Goal: Task Accomplishment & Management: Complete application form

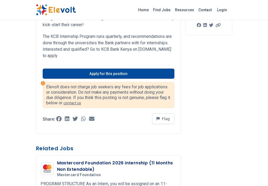
scroll to position [160, 0]
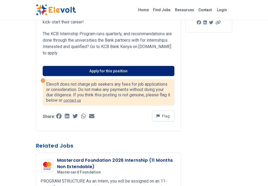
click at [98, 69] on link "Apply for this position" at bounding box center [109, 71] width 132 height 10
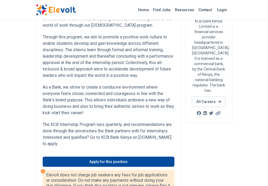
scroll to position [106, 0]
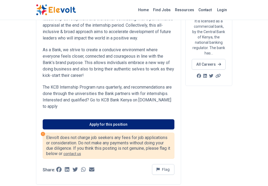
click at [94, 126] on link "Apply for this position" at bounding box center [109, 124] width 132 height 10
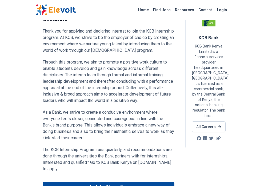
scroll to position [53, 0]
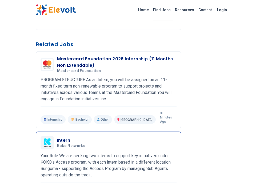
scroll to position [261, 0]
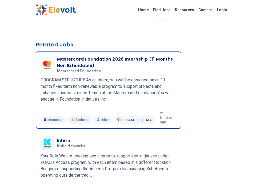
click at [55, 115] on p "Internship" at bounding box center [52, 119] width 25 height 9
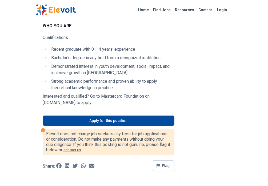
scroll to position [373, 0]
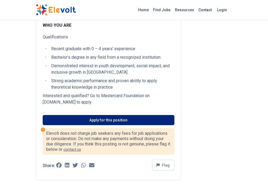
click at [107, 115] on link "Apply for this position" at bounding box center [109, 120] width 132 height 10
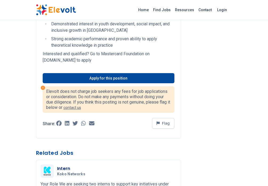
scroll to position [426, 0]
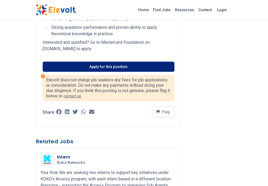
click at [92, 61] on link "Apply for this position" at bounding box center [109, 66] width 132 height 10
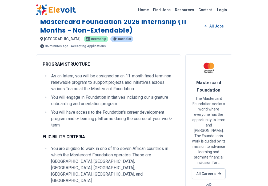
scroll to position [0, 0]
